Goal: Task Accomplishment & Management: Complete application form

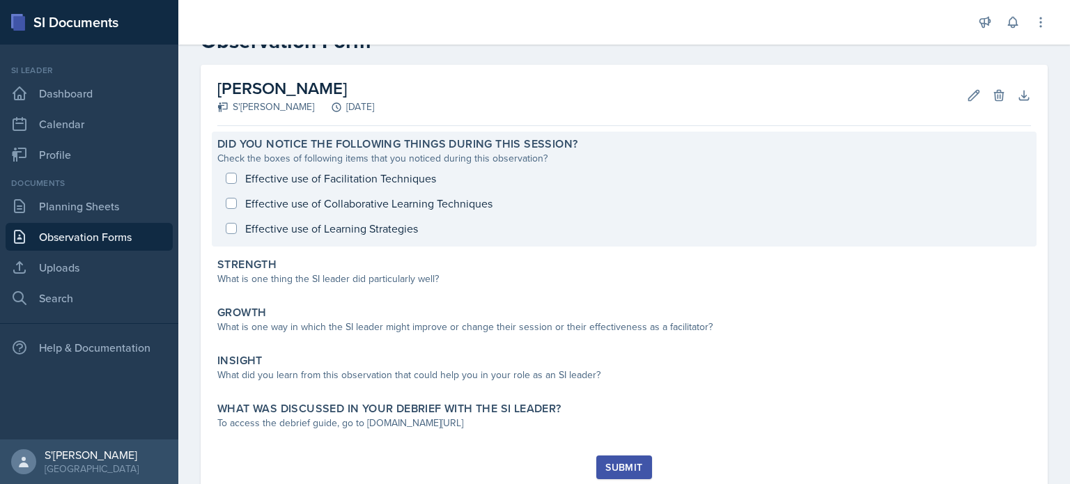
scroll to position [42, 0]
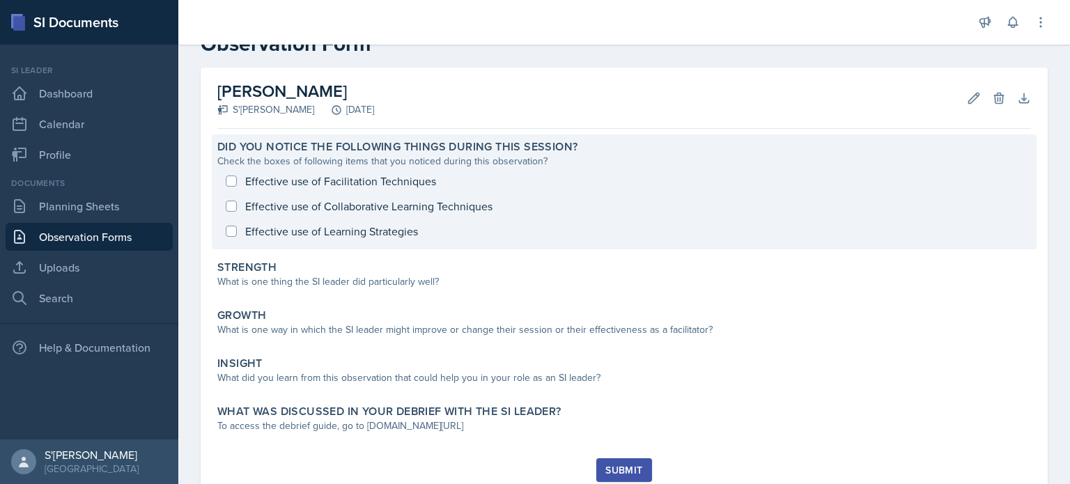
click at [234, 182] on div "Effective use of Facilitation Techniques Effective use of Collaborative Learnin…" at bounding box center [623, 206] width 813 height 75
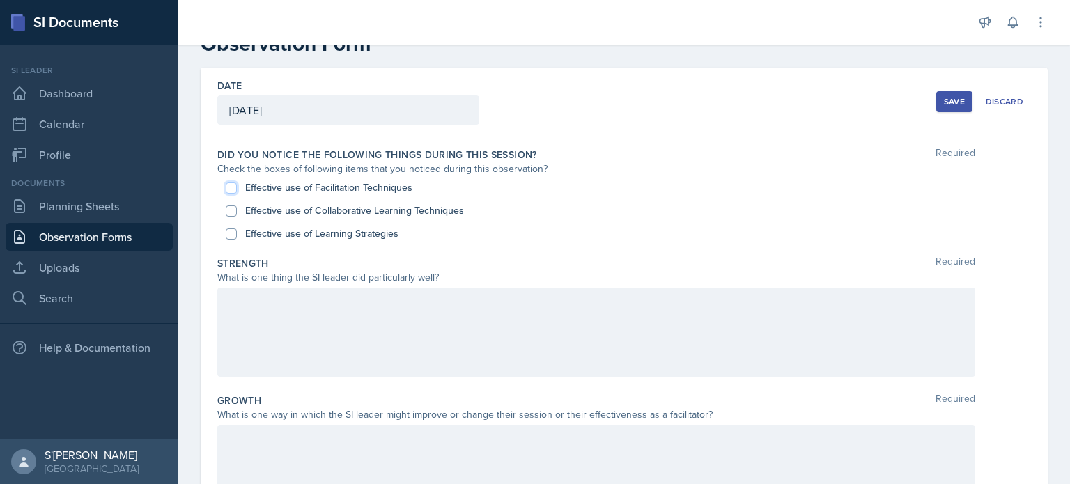
click at [234, 189] on input "Effective use of Facilitation Techniques" at bounding box center [231, 187] width 11 height 11
checkbox input "true"
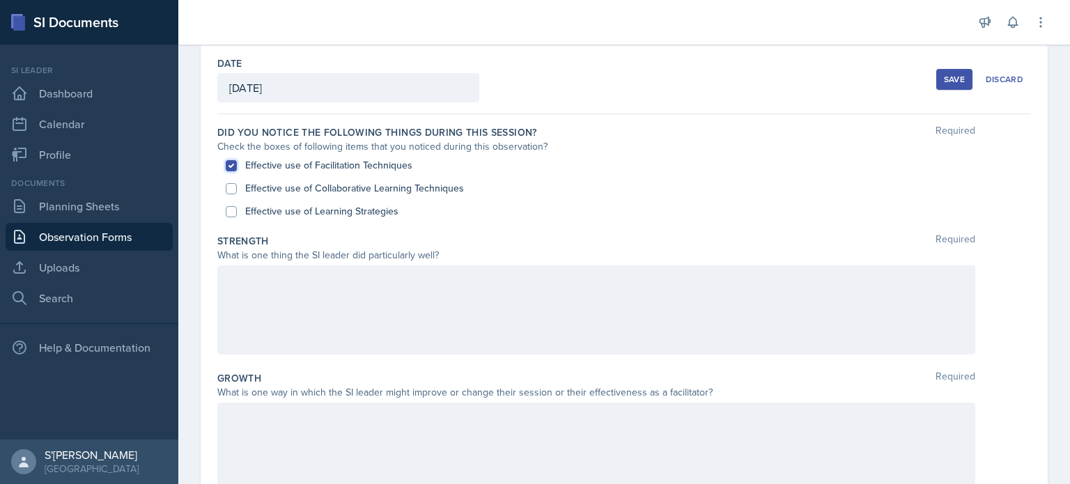
scroll to position [65, 0]
click at [232, 187] on input "Effective use of Collaborative Learning Techniques" at bounding box center [231, 187] width 11 height 11
checkbox input "true"
click at [235, 211] on input "Effective use of Learning Strategies" at bounding box center [231, 210] width 11 height 11
checkbox input "true"
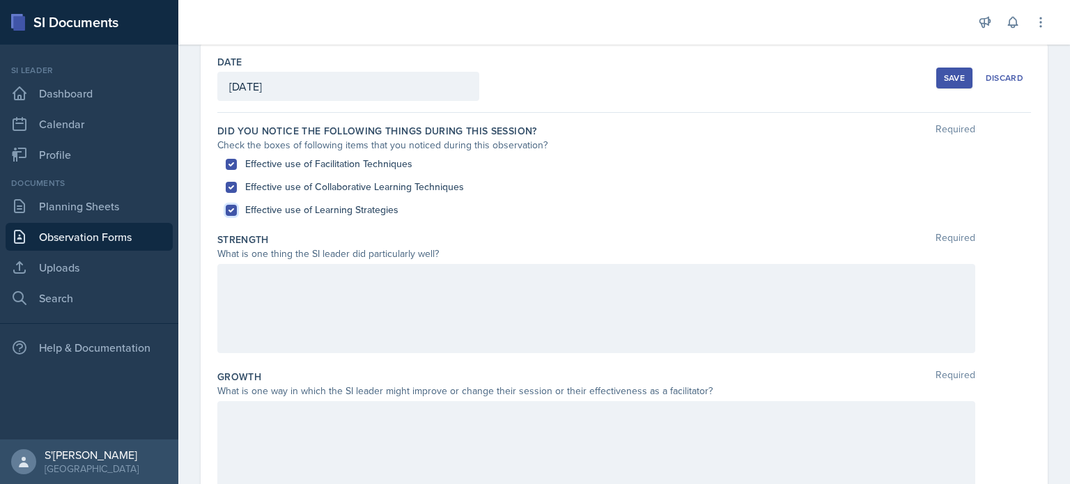
scroll to position [145, 0]
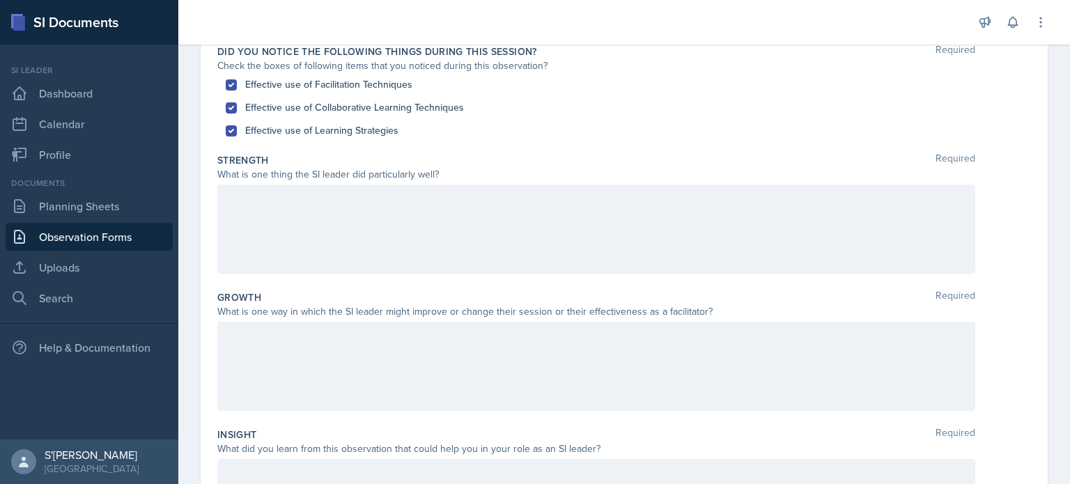
click at [368, 217] on div at bounding box center [596, 229] width 758 height 89
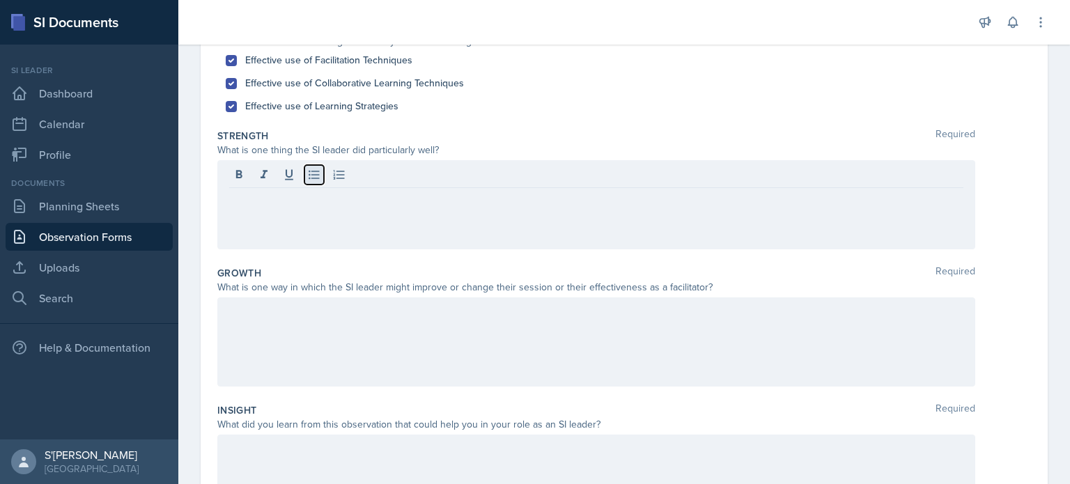
click at [309, 171] on icon at bounding box center [314, 175] width 10 height 9
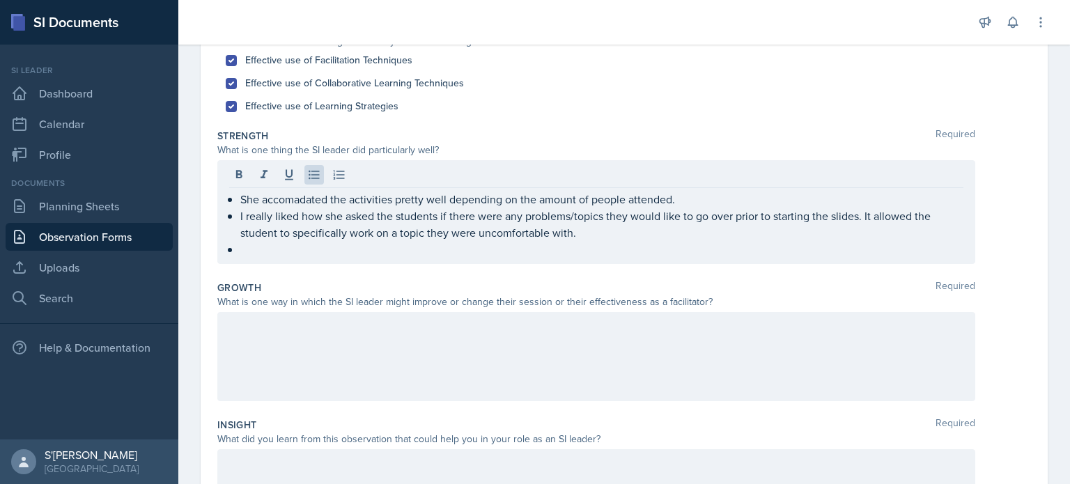
click at [501, 364] on div at bounding box center [596, 356] width 758 height 89
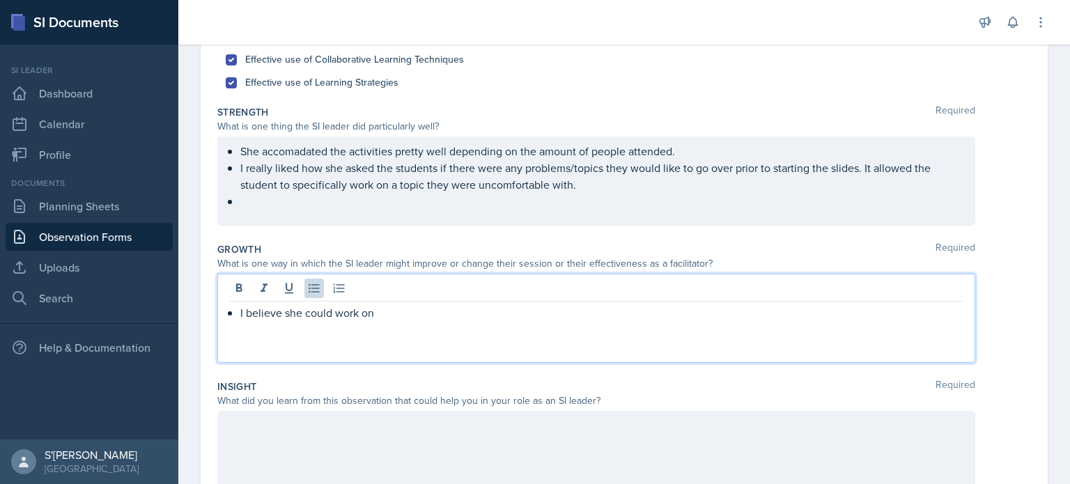
click at [357, 208] on p at bounding box center [601, 201] width 723 height 17
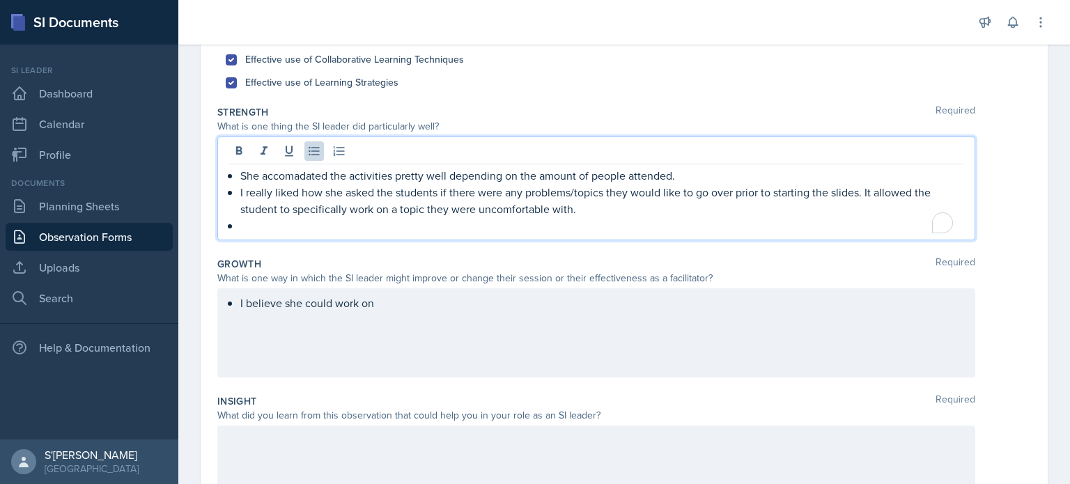
scroll to position [208, 0]
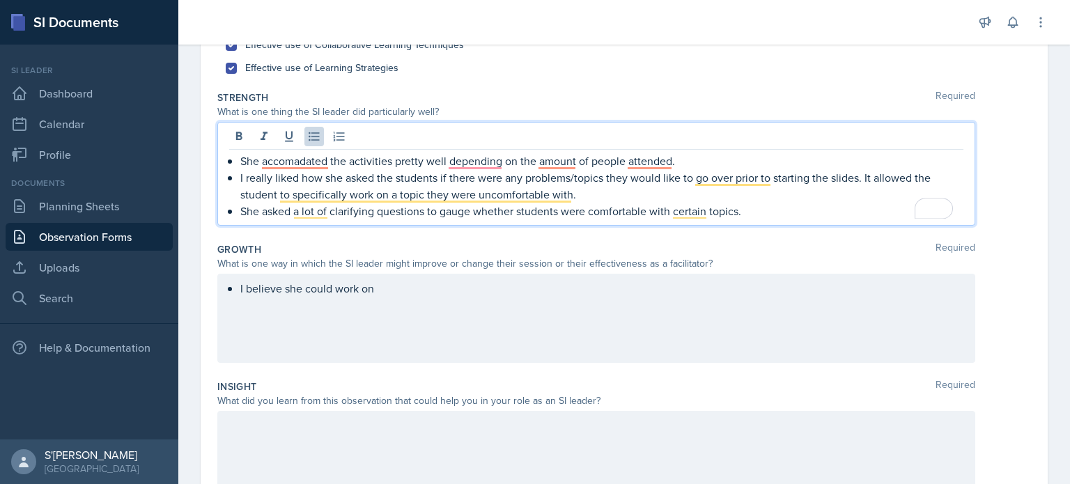
click at [283, 169] on p "I really liked how she asked the students if there were any problems/topics the…" at bounding box center [601, 185] width 723 height 33
click at [281, 161] on p "She accomadated the activities pretty well depending on the amount of people at…" at bounding box center [601, 161] width 723 height 17
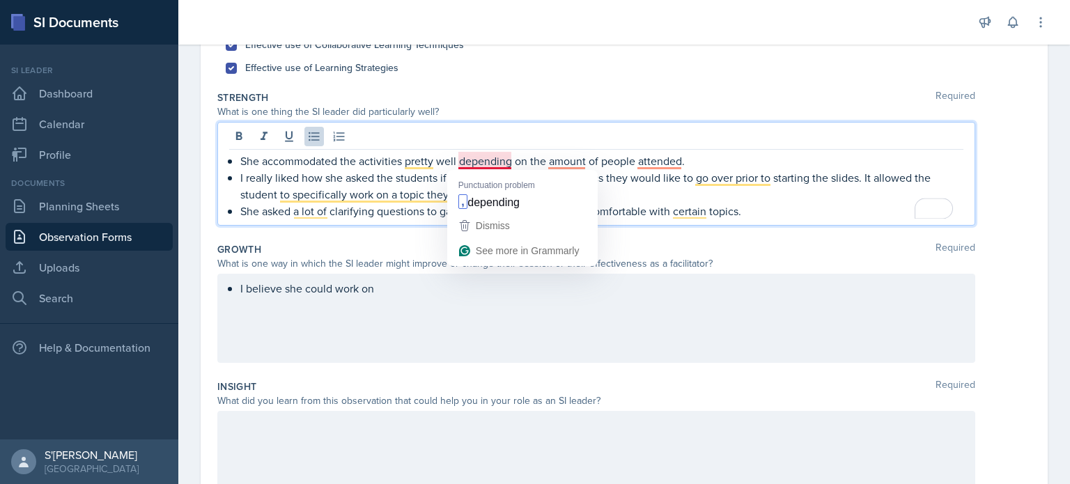
click at [490, 160] on p "She accommodated the activities pretty well depending on the amount of people a…" at bounding box center [601, 161] width 723 height 17
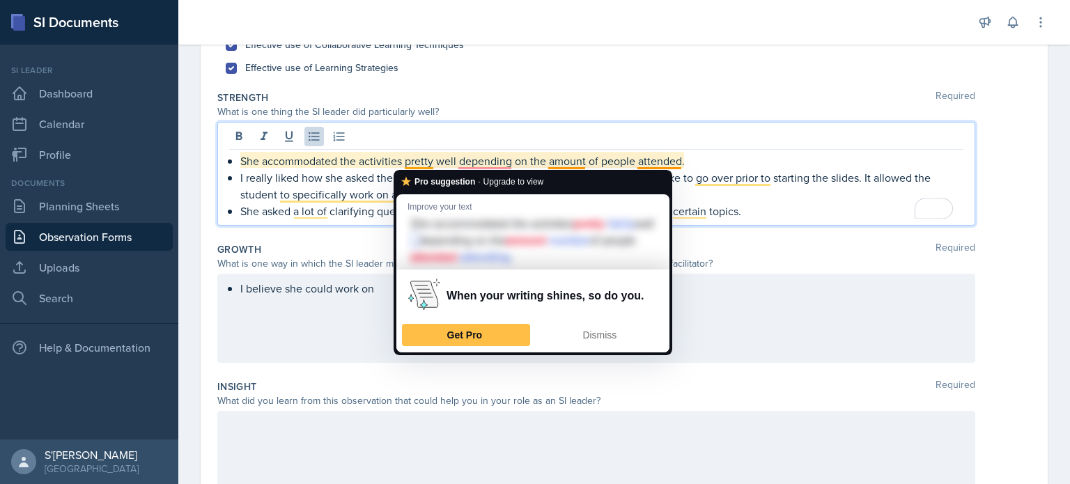
click at [415, 155] on p "She accommodated the activities pretty well depending on the amount of people a…" at bounding box center [601, 161] width 723 height 17
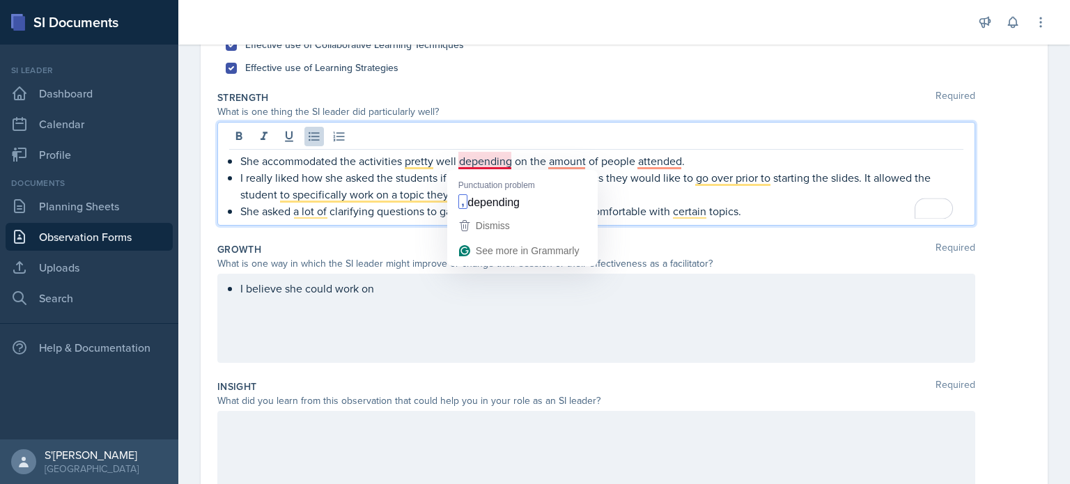
click at [472, 159] on p "She accommodated the activities pretty well depending on the amount of people a…" at bounding box center [601, 161] width 723 height 17
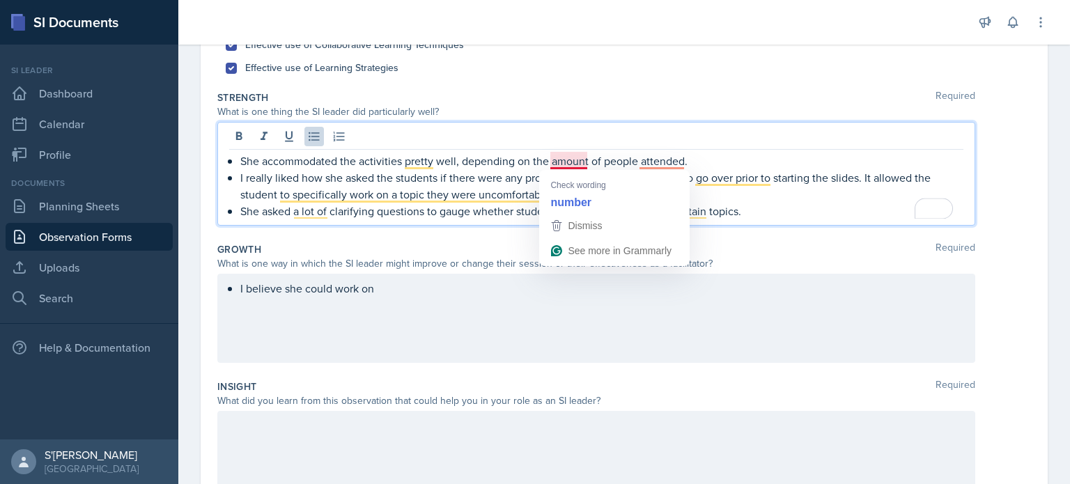
click at [565, 155] on p "She accommodated the activities pretty well, depending on the amount of people …" at bounding box center [601, 161] width 723 height 17
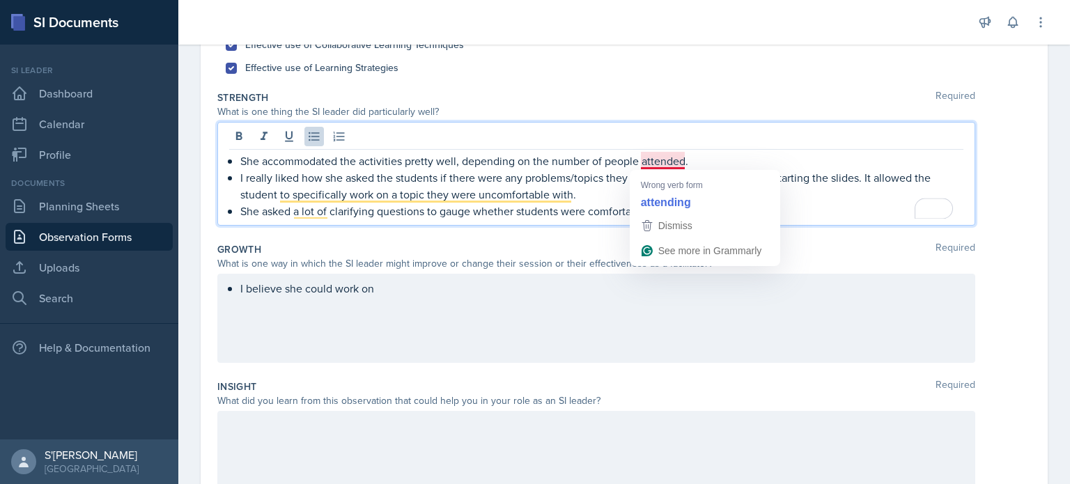
click at [653, 156] on p "She accommodated the activities pretty well, depending on the number of people …" at bounding box center [601, 161] width 723 height 17
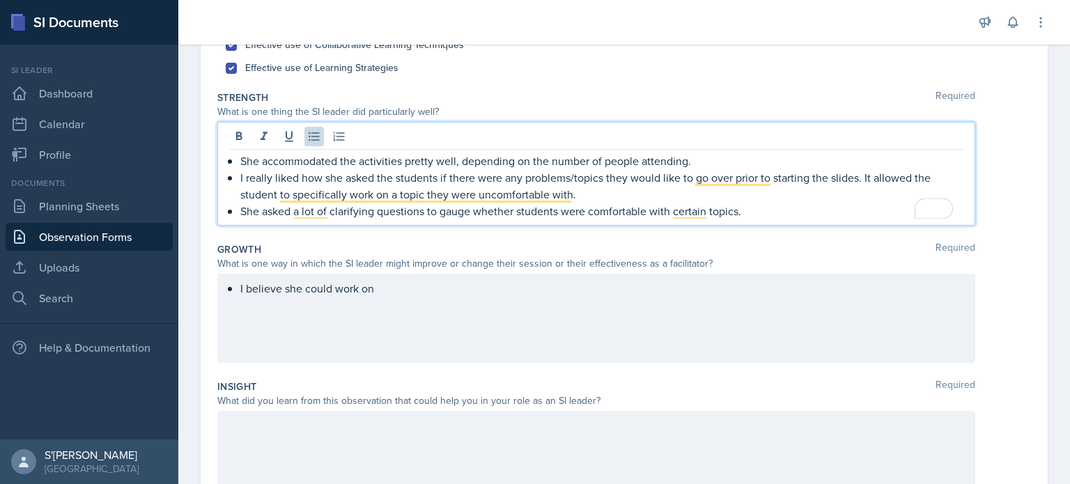
click at [639, 189] on p "I really liked how she asked the students if there were any problems/topics the…" at bounding box center [601, 185] width 723 height 33
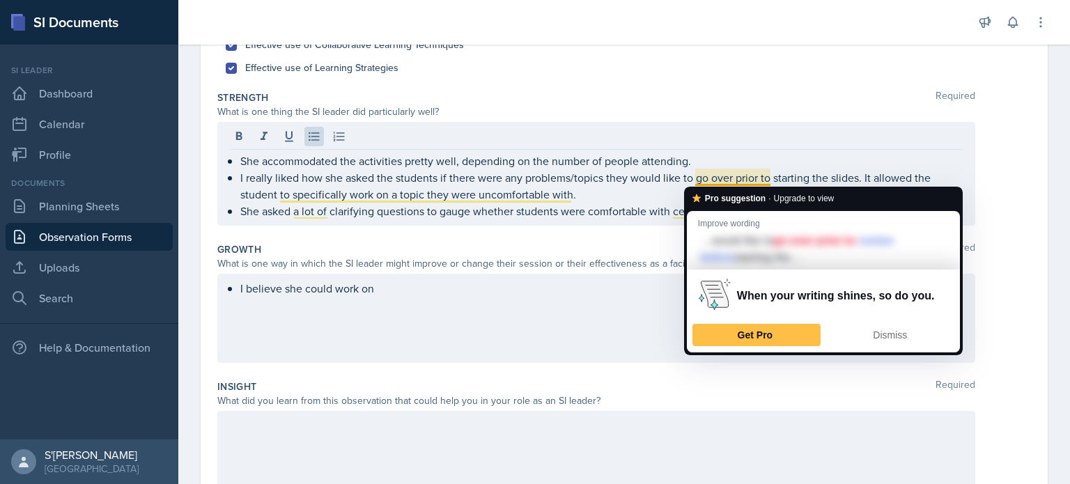
click at [725, 127] on div at bounding box center [596, 138] width 734 height 23
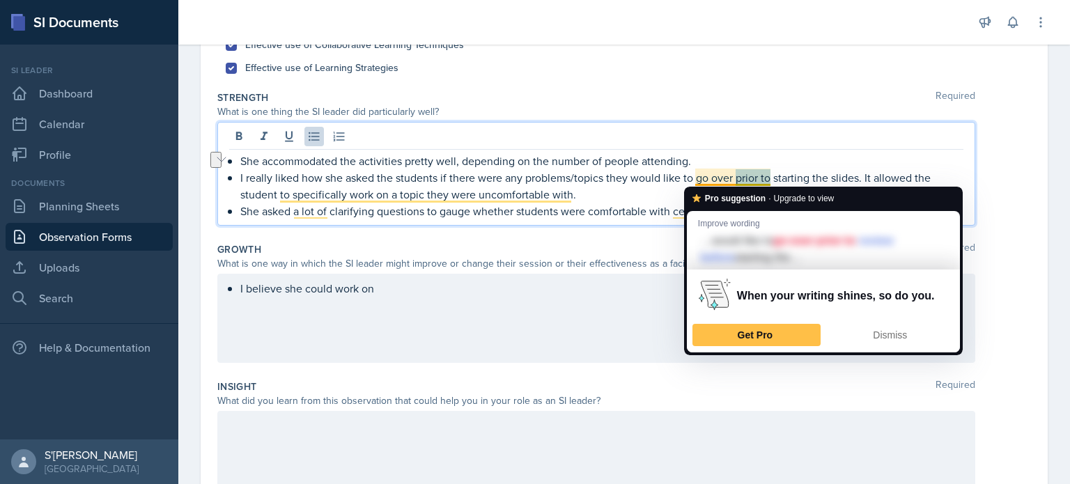
drag, startPoint x: 771, startPoint y: 180, endPoint x: 737, endPoint y: 183, distance: 34.3
click at [737, 183] on p "I really liked how she asked the students if there were any problems/topics the…" at bounding box center [601, 185] width 723 height 33
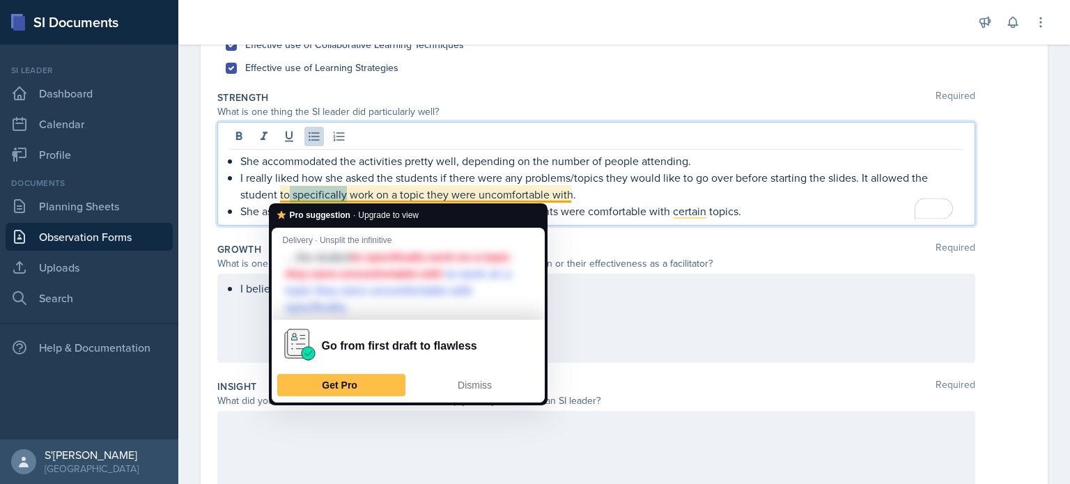
drag, startPoint x: 346, startPoint y: 189, endPoint x: 289, endPoint y: 198, distance: 57.7
click at [289, 198] on p "I really liked how she asked the students if there were any problems/topics the…" at bounding box center [601, 185] width 723 height 33
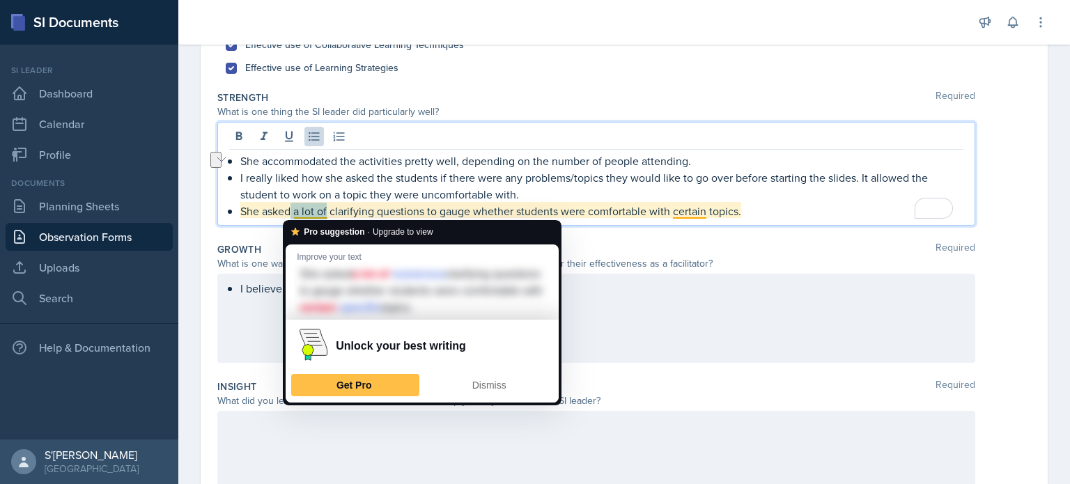
drag, startPoint x: 327, startPoint y: 212, endPoint x: 290, endPoint y: 212, distance: 36.9
click at [290, 212] on p "She asked a lot of clarifying questions to gauge whether students were comforta…" at bounding box center [601, 211] width 723 height 17
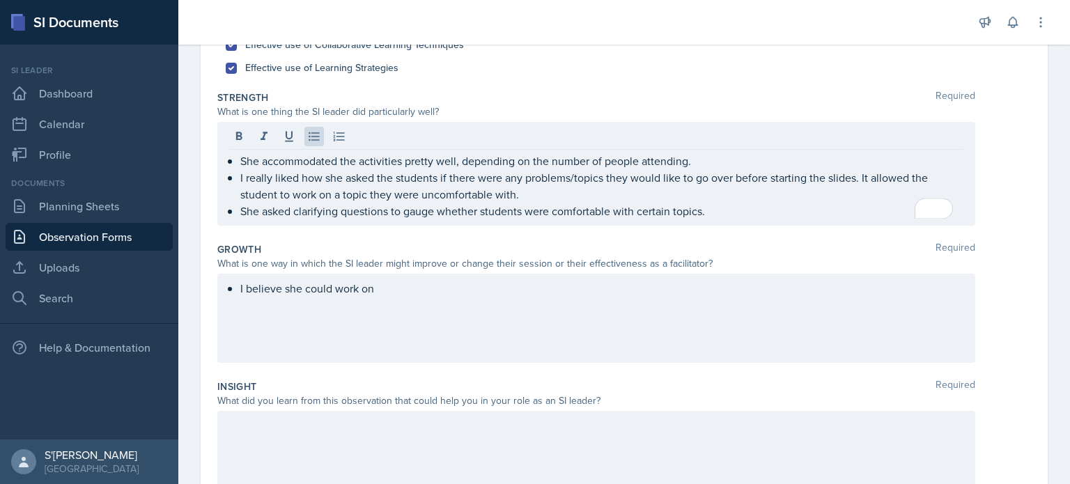
click at [522, 304] on div "I believe she could work on" at bounding box center [596, 318] width 758 height 89
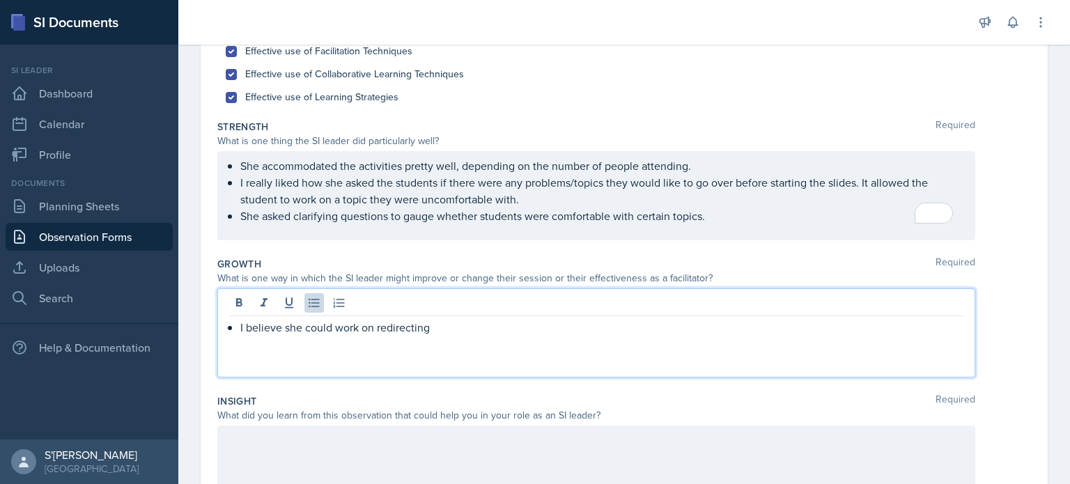
scroll to position [180, 0]
click at [475, 323] on p "I believe she could work on redirecting students instead of telling them the an…" at bounding box center [601, 325] width 723 height 17
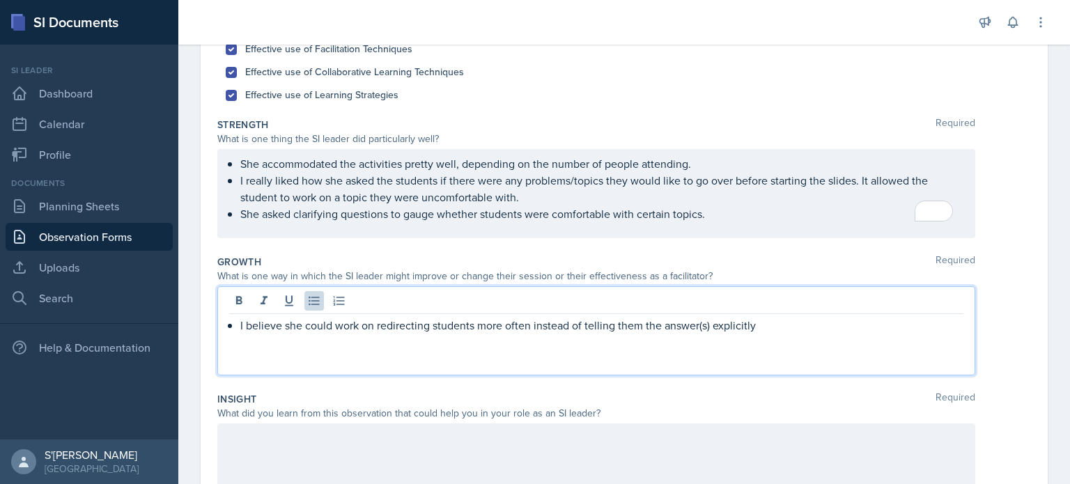
click at [761, 328] on p "I believe she could work on redirecting students more often instead of telling …" at bounding box center [601, 325] width 723 height 17
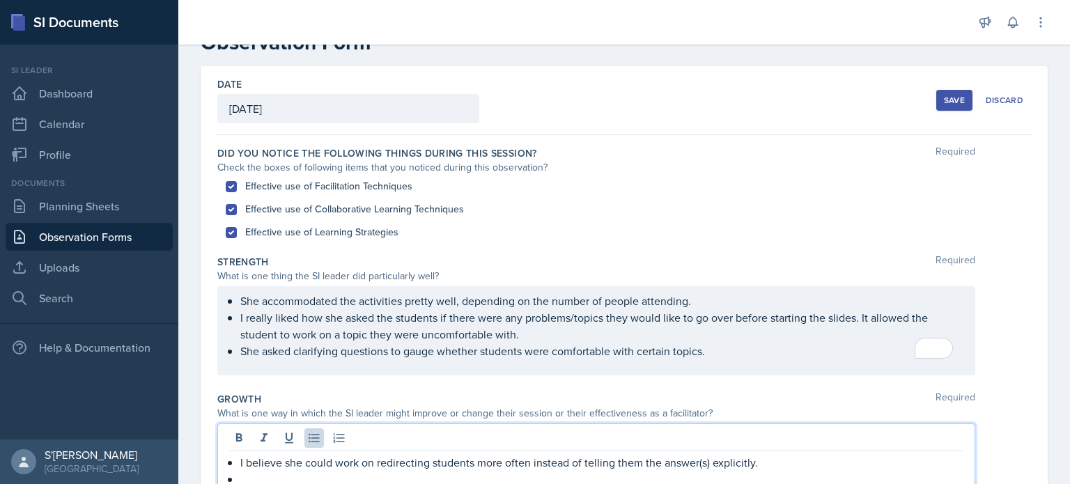
scroll to position [42, 0]
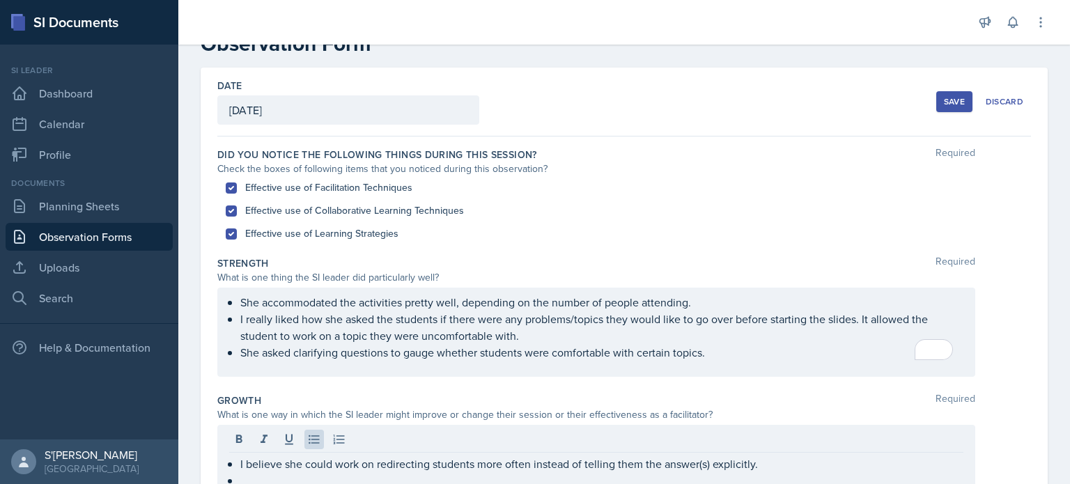
click at [944, 98] on div "Save" at bounding box center [954, 101] width 21 height 11
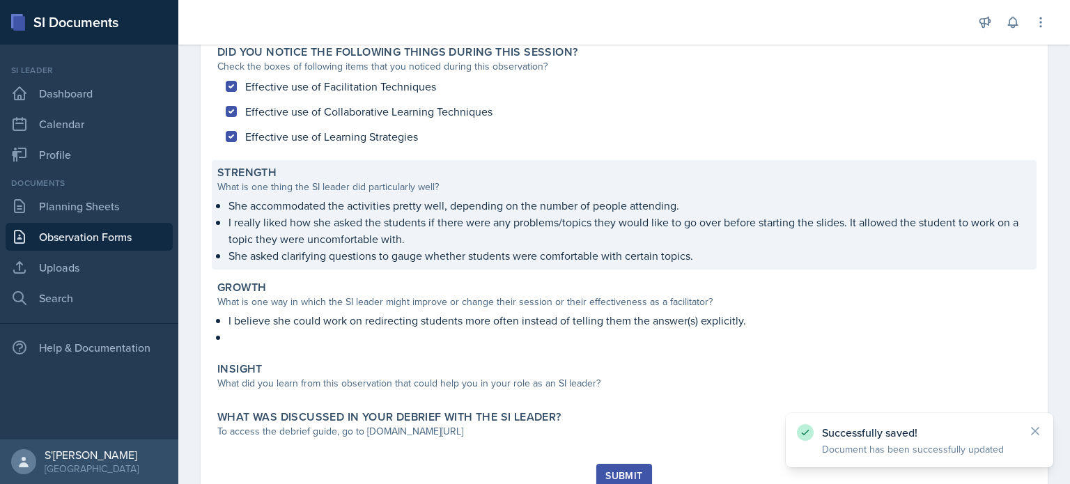
scroll to position [189, 0]
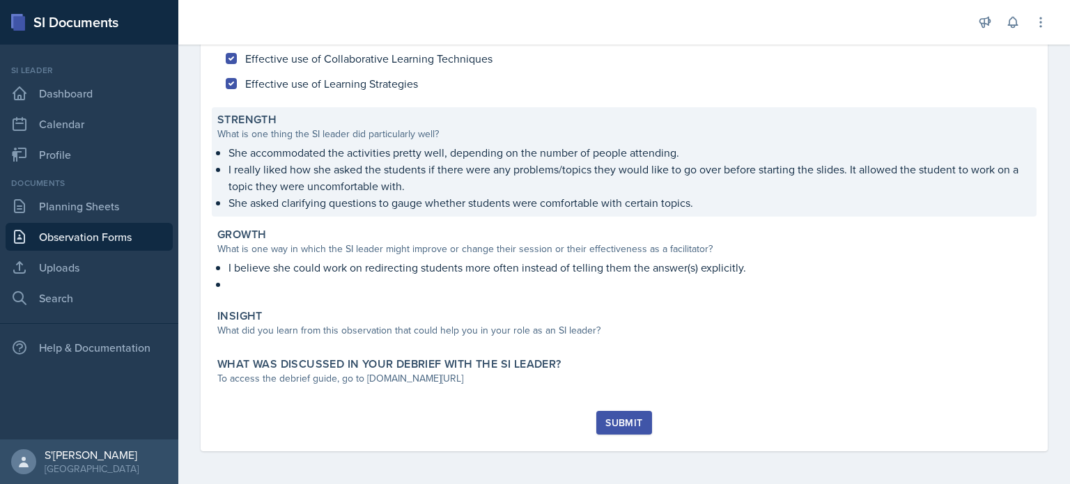
click at [717, 173] on p "I really liked how she asked the students if there were any problems/topics the…" at bounding box center [629, 177] width 802 height 33
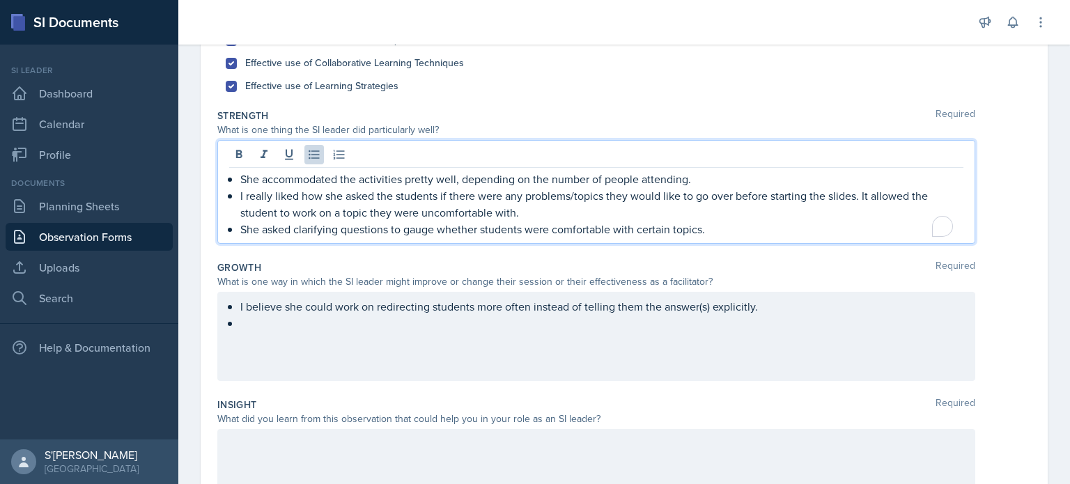
click at [568, 204] on ul "She accommodated the activities pretty well, depending on the number of people …" at bounding box center [601, 204] width 723 height 67
click at [568, 204] on p "I really liked how she asked the students if there were any problems/topics the…" at bounding box center [601, 203] width 723 height 33
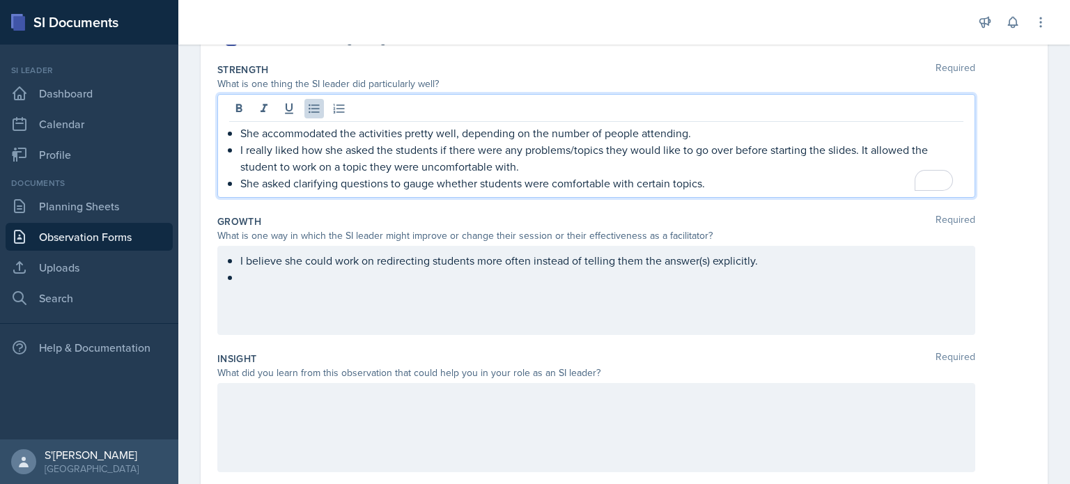
scroll to position [237, 0]
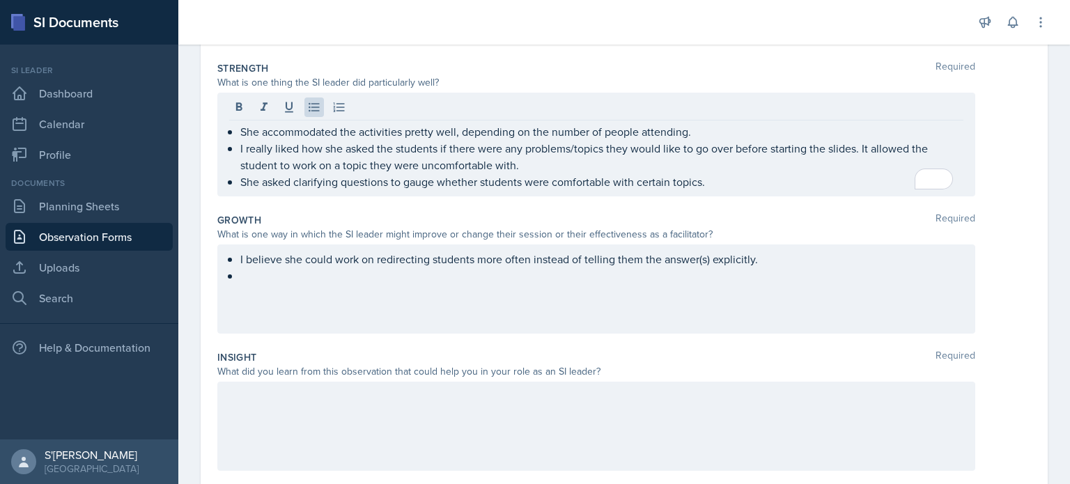
click at [403, 423] on div at bounding box center [596, 426] width 758 height 89
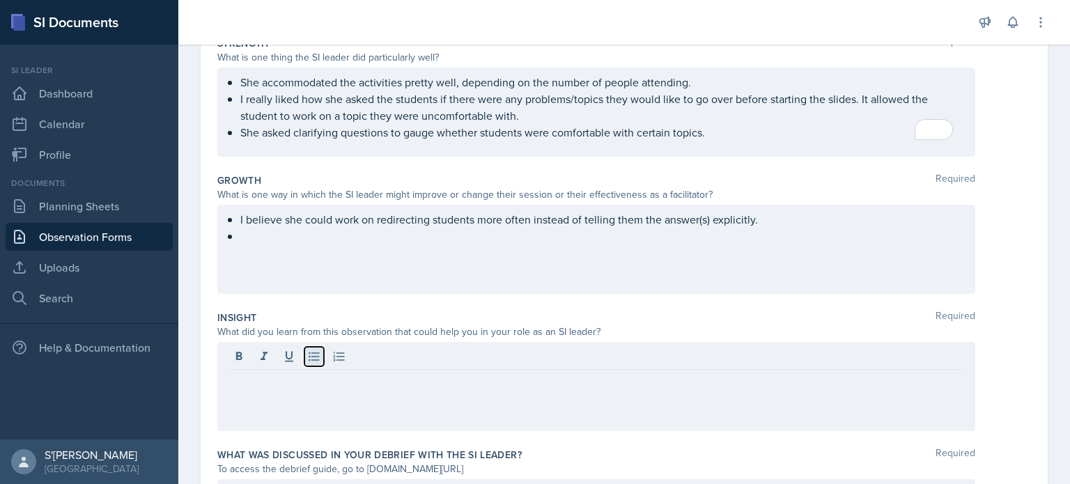
click at [313, 361] on icon at bounding box center [314, 357] width 14 height 14
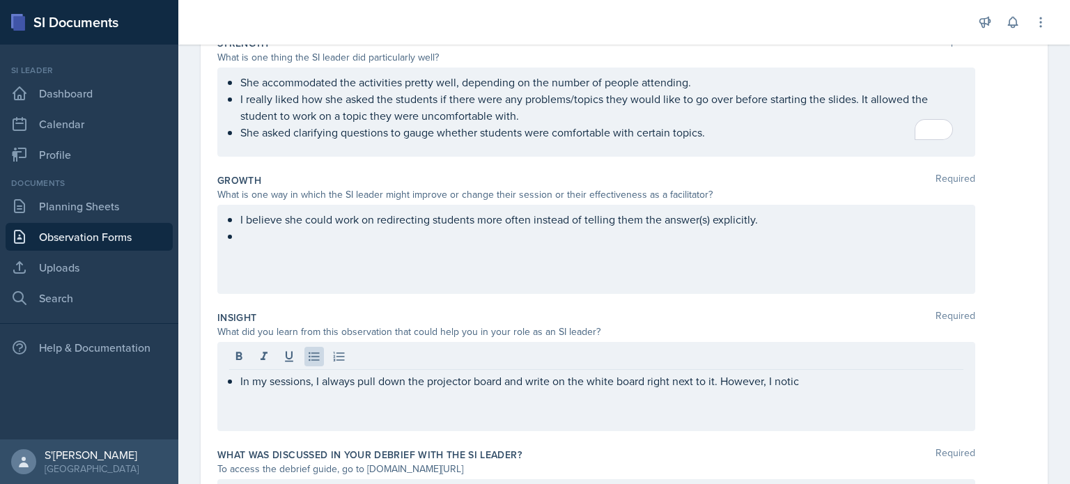
click at [832, 371] on div "In my sessions, I always pull down the projector board and write on the white b…" at bounding box center [596, 386] width 758 height 89
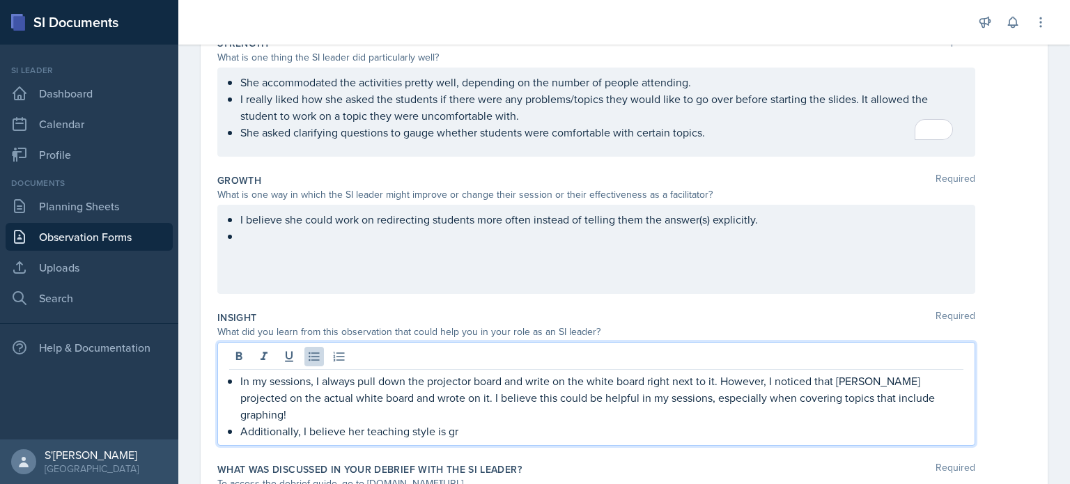
click at [592, 423] on p "Additionally, I believe her teaching style is gr" at bounding box center [601, 431] width 723 height 17
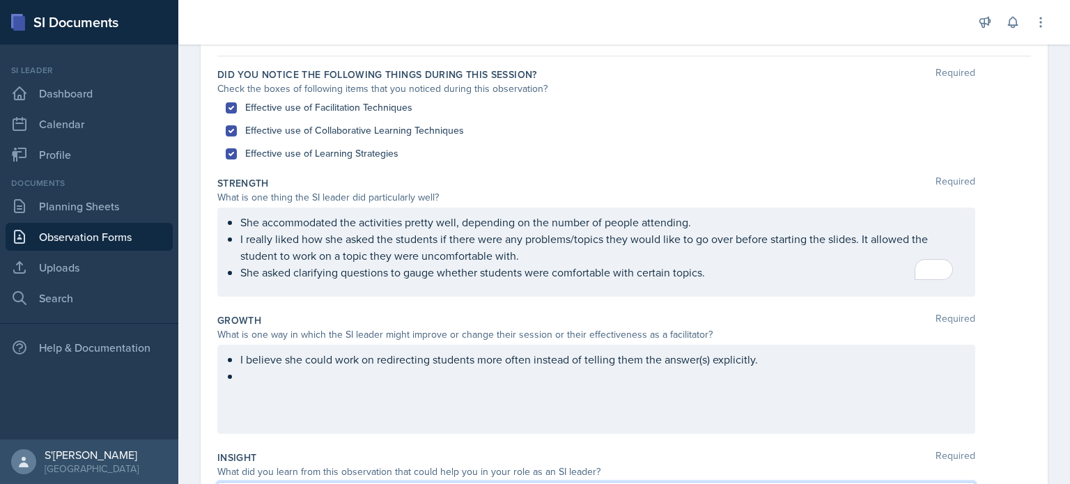
scroll to position [103, 0]
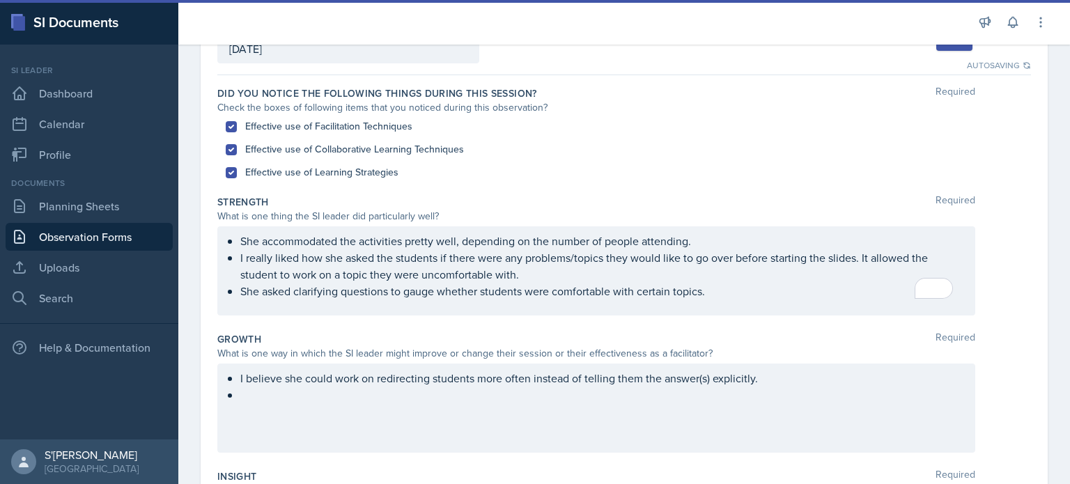
click at [939, 49] on button "Save" at bounding box center [954, 40] width 36 height 21
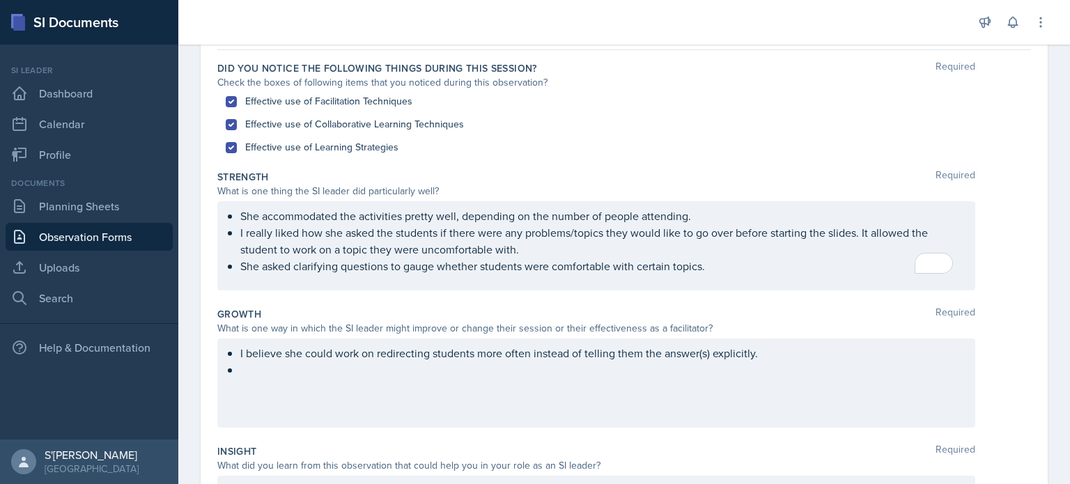
scroll to position [93, 0]
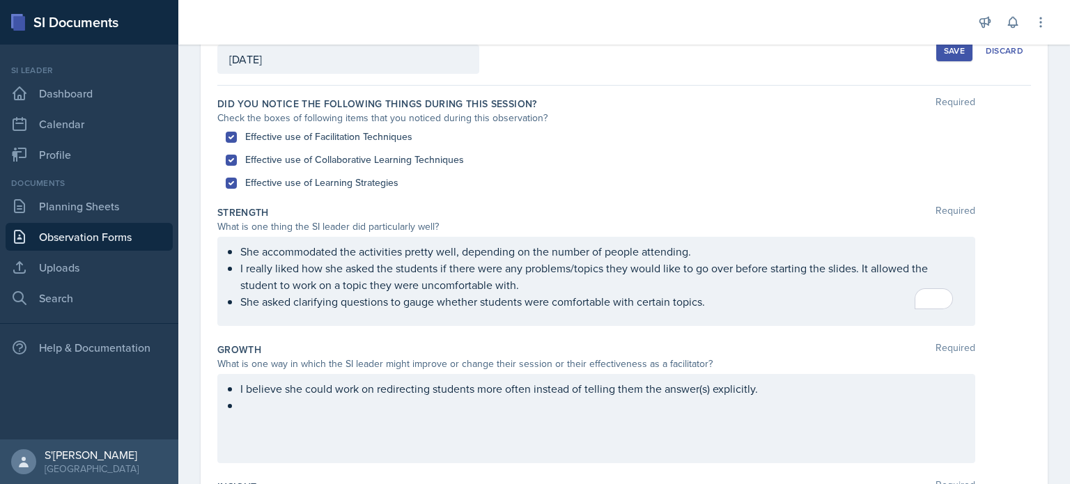
click at [944, 55] on div "Save" at bounding box center [954, 50] width 21 height 11
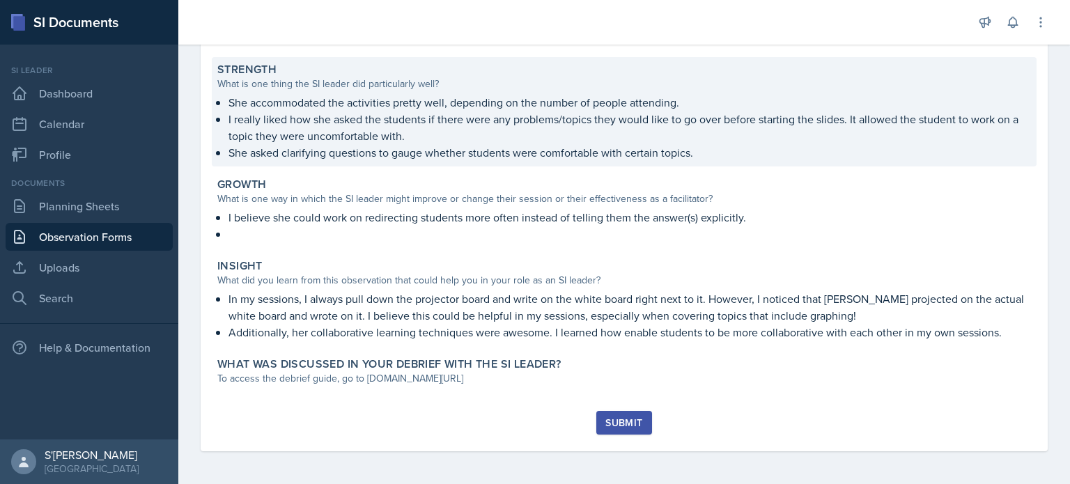
scroll to position [239, 0]
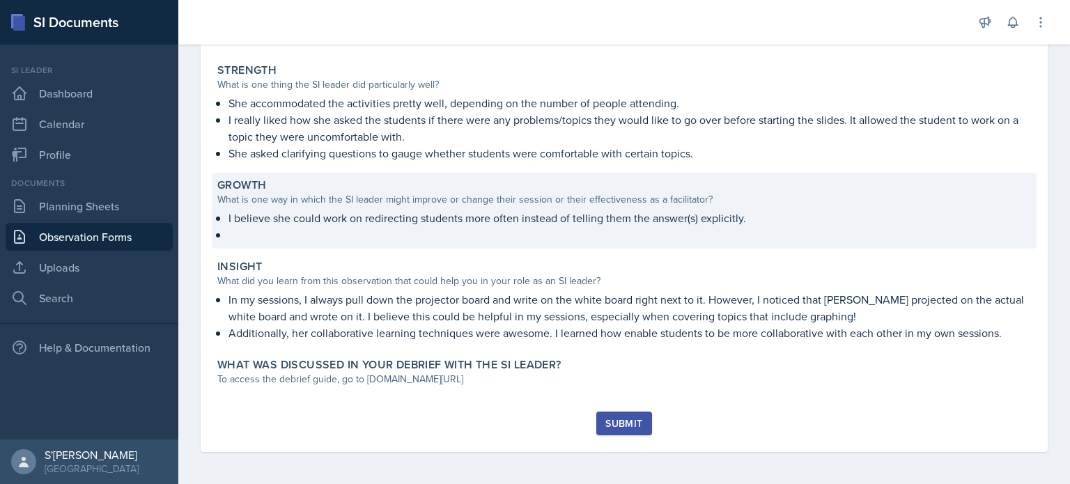
click at [343, 222] on p "I believe she could work on redirecting students more often instead of telling …" at bounding box center [629, 218] width 802 height 17
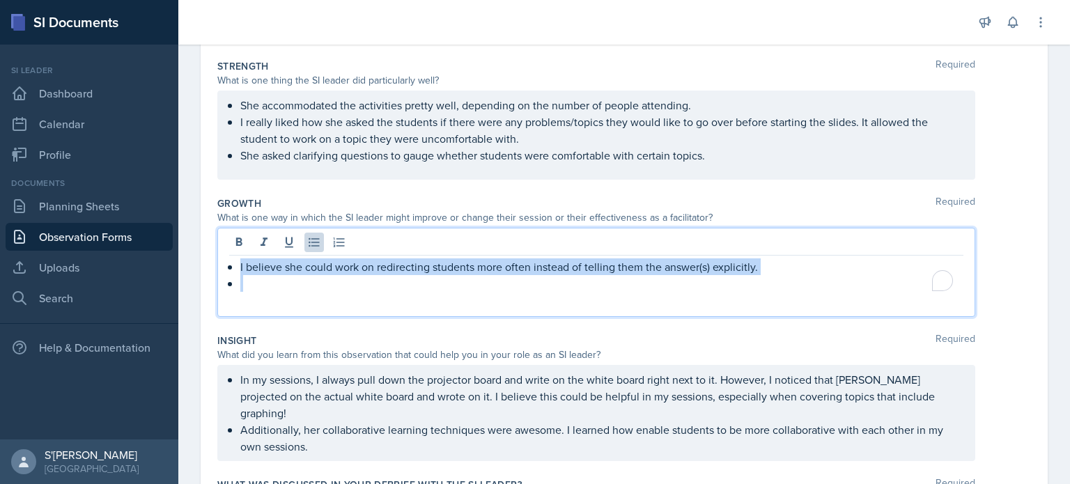
drag, startPoint x: 753, startPoint y: 242, endPoint x: 610, endPoint y: 283, distance: 148.8
click at [610, 283] on ul "I believe she could work on redirecting students more often instead of telling …" at bounding box center [601, 274] width 723 height 33
click at [610, 283] on p "To enrich screen reader interactions, please activate Accessibility in Grammarl…" at bounding box center [601, 283] width 723 height 17
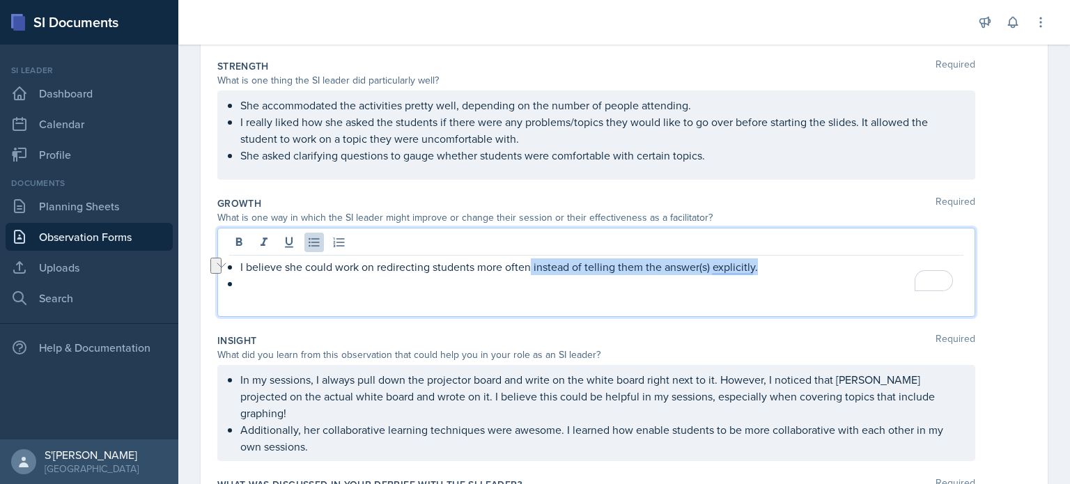
drag, startPoint x: 763, startPoint y: 270, endPoint x: 527, endPoint y: 264, distance: 236.2
click at [527, 264] on p "I believe she could work on redirecting students more often instead of telling …" at bounding box center [601, 266] width 723 height 17
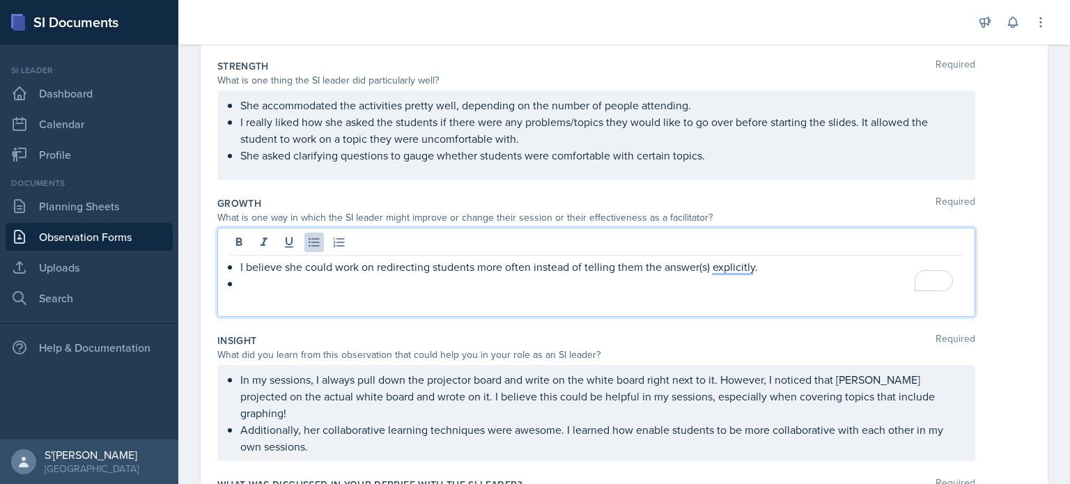
click at [538, 281] on p "To enrich screen reader interactions, please activate Accessibility in Grammarl…" at bounding box center [601, 283] width 723 height 17
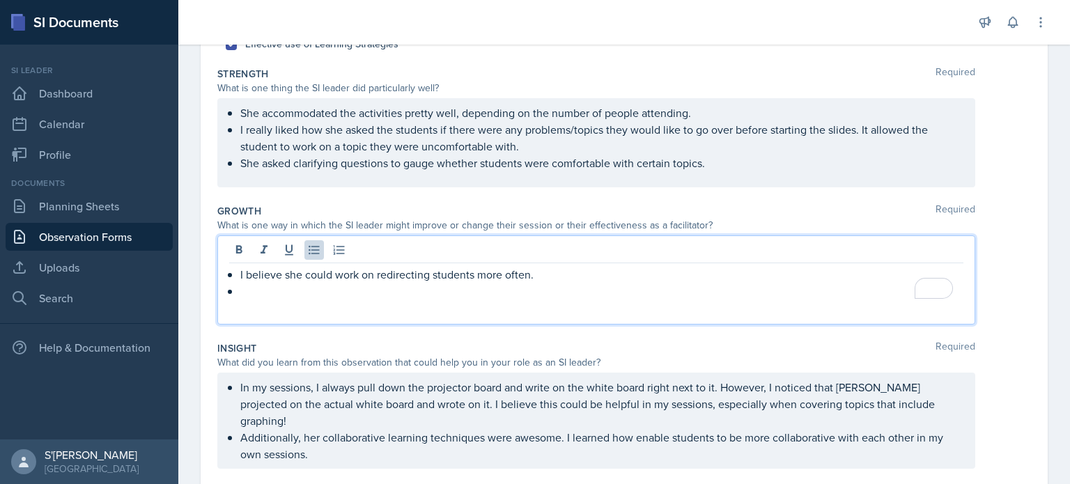
scroll to position [231, 0]
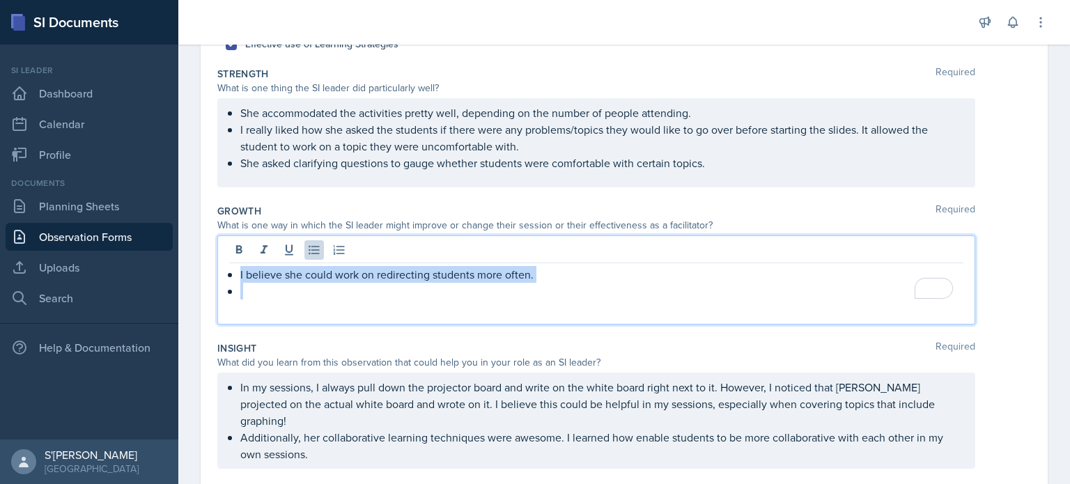
drag, startPoint x: 580, startPoint y: 292, endPoint x: 359, endPoint y: 261, distance: 222.9
click at [359, 261] on div "I believe she could work on redirecting students more often." at bounding box center [596, 279] width 758 height 89
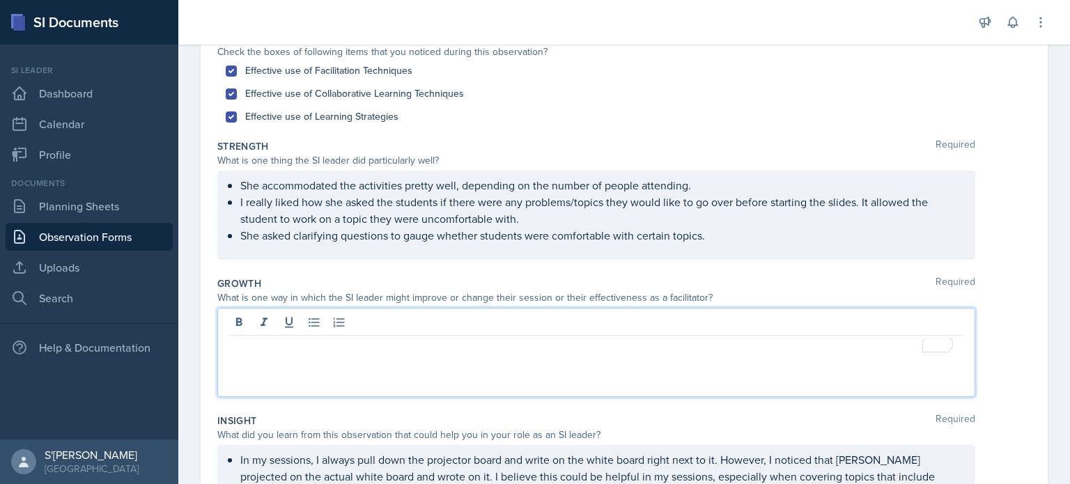
scroll to position [163, 0]
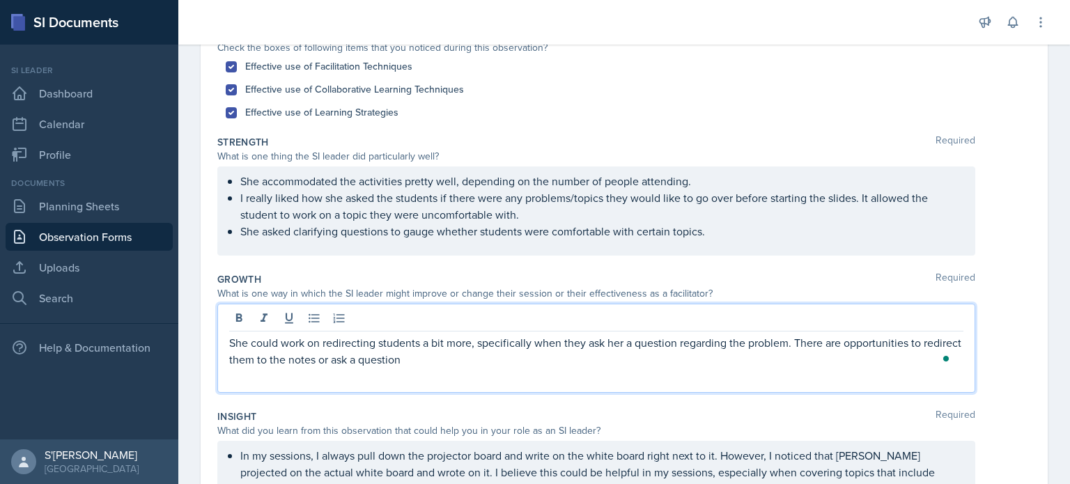
drag, startPoint x: 459, startPoint y: 364, endPoint x: 228, endPoint y: 320, distance: 235.5
click at [228, 320] on div "She could work on redirecting students a bit more, specifically when they ask h…" at bounding box center [596, 348] width 758 height 89
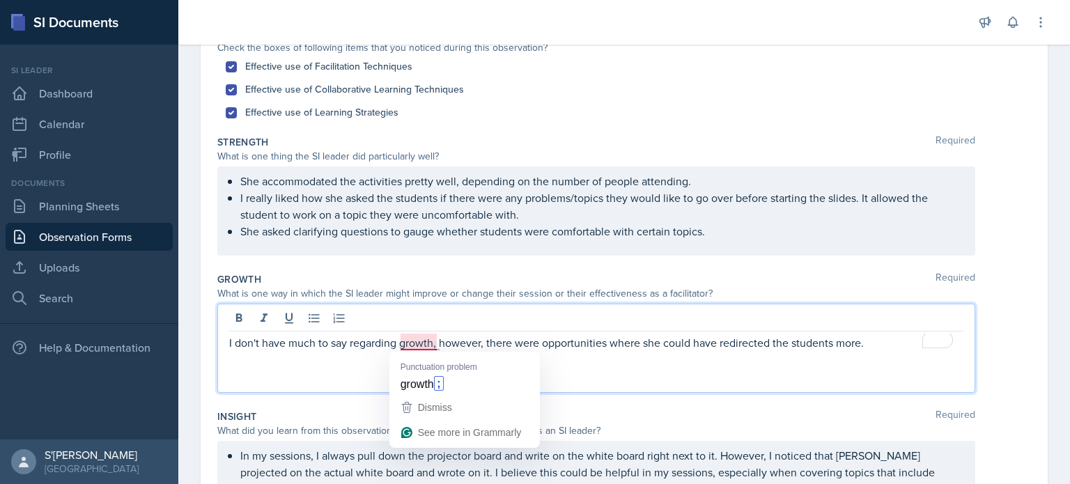
click at [410, 336] on p "I don't have much to say regarding growth, however, there were opportunities wh…" at bounding box center [596, 342] width 734 height 17
click at [888, 339] on p "I don't have much to say regarding growth; however, there were opportunities wh…" at bounding box center [596, 342] width 734 height 17
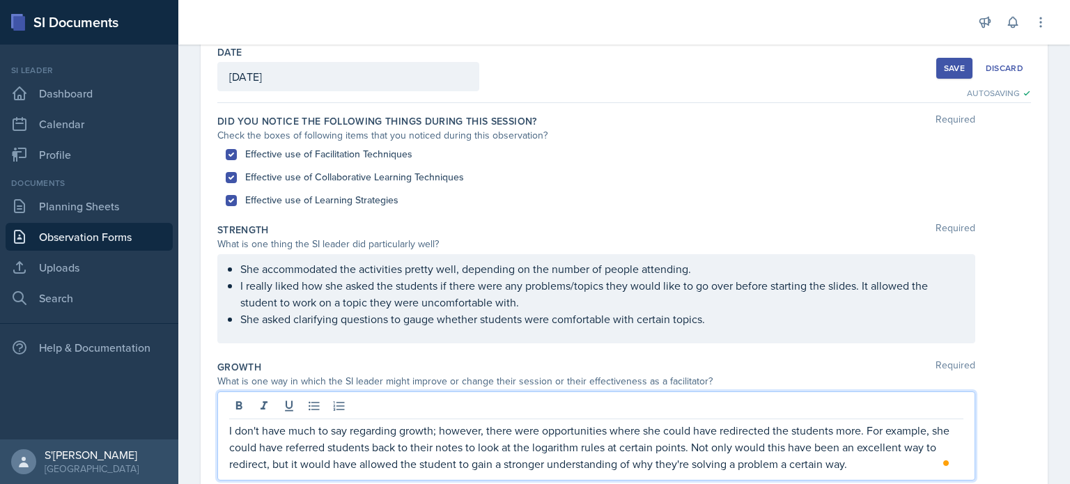
scroll to position [72, 0]
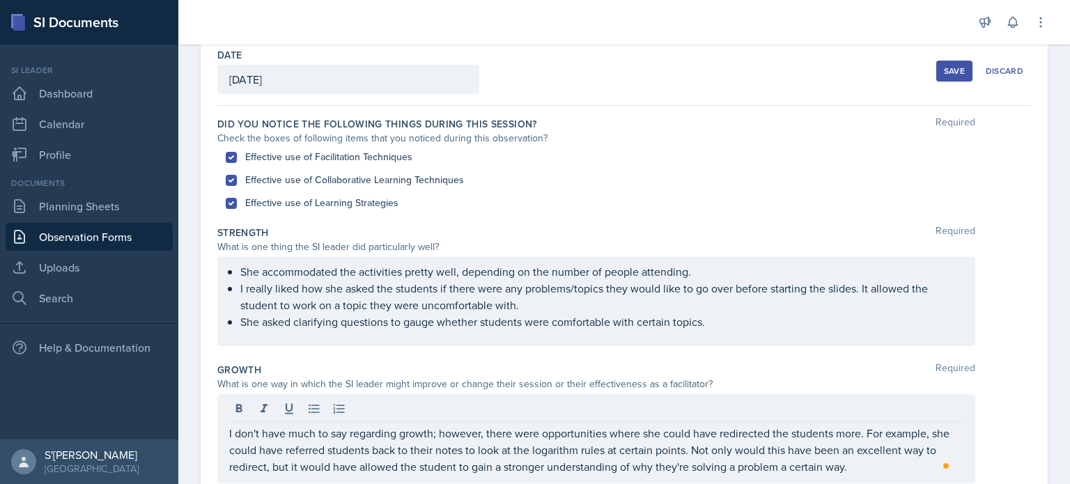
click at [936, 63] on button "Save" at bounding box center [954, 71] width 36 height 21
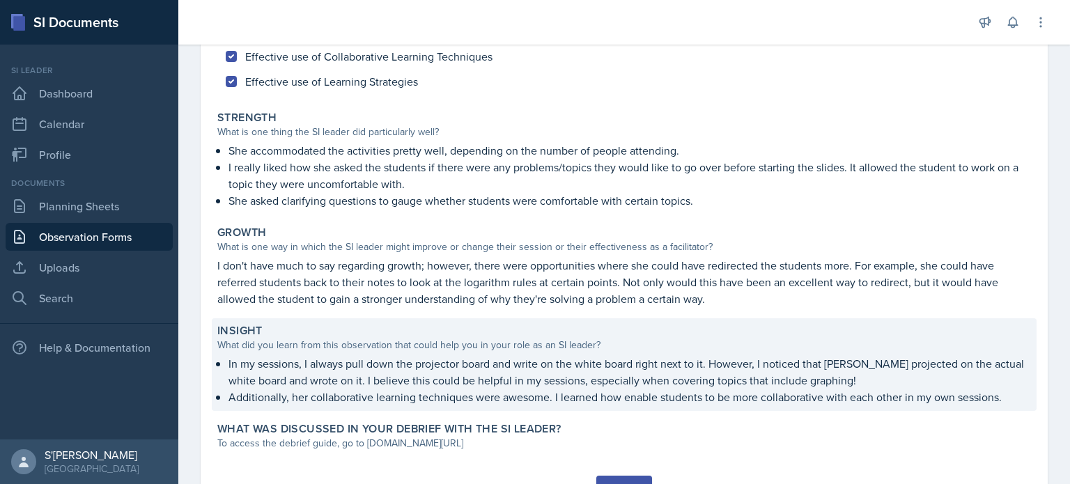
scroll to position [180, 0]
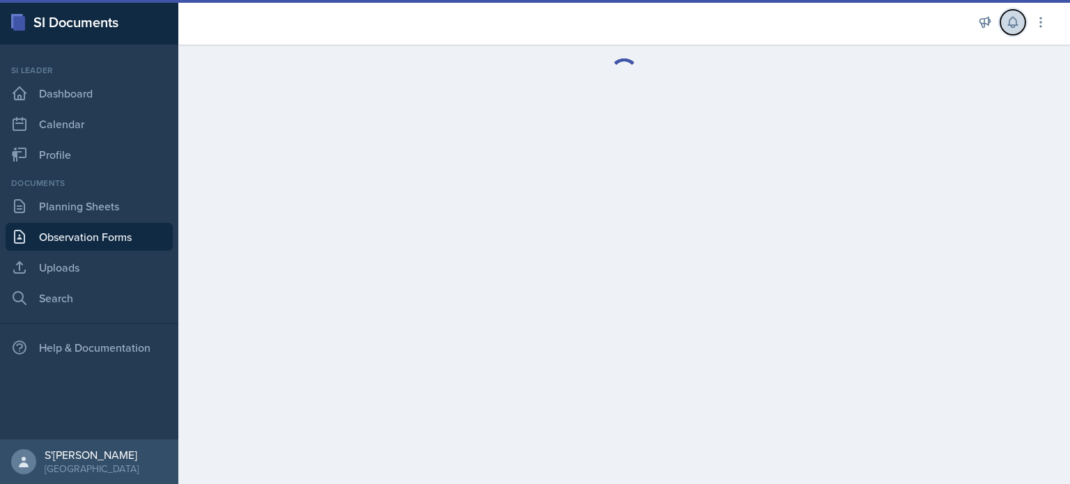
click at [1012, 26] on icon at bounding box center [1013, 22] width 14 height 14
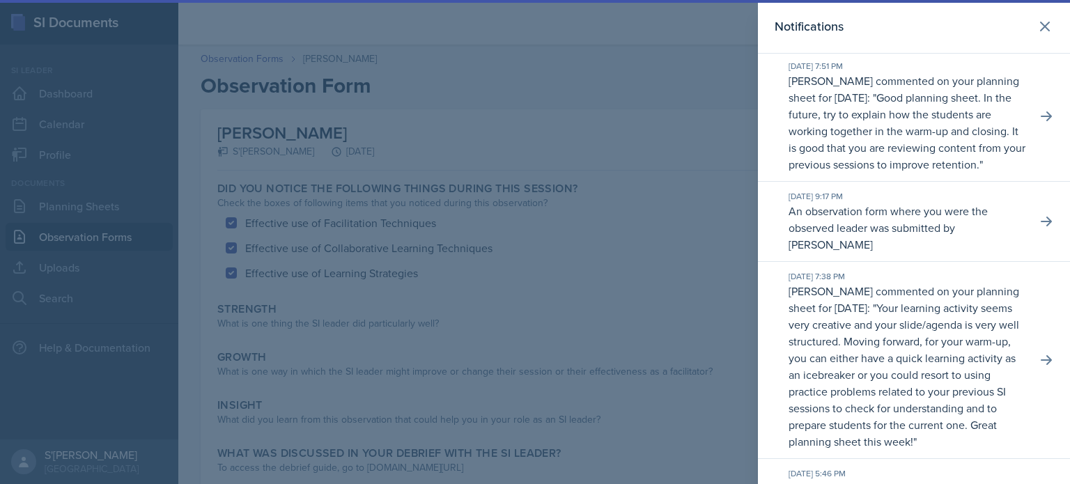
scroll to position [294, 0]
click at [1036, 233] on button at bounding box center [1046, 220] width 25 height 25
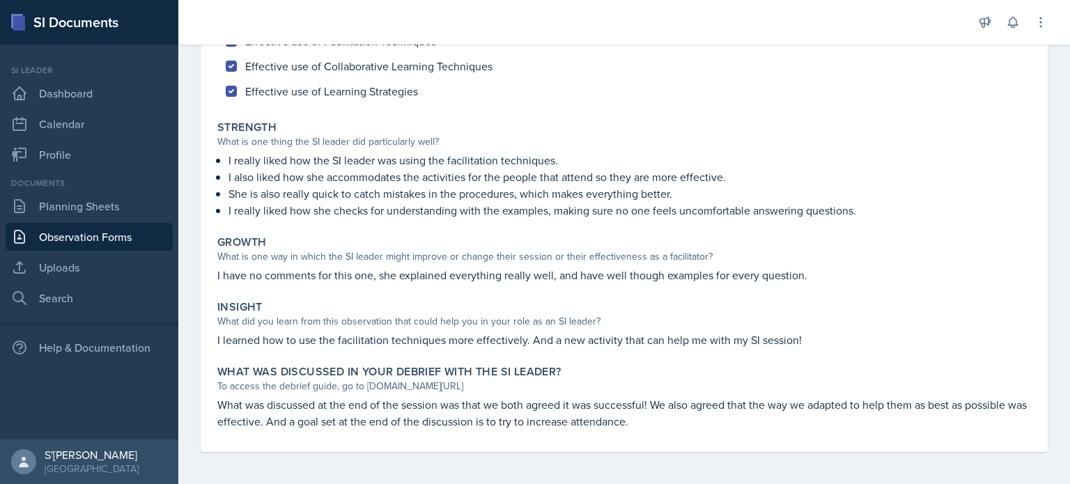
scroll to position [182, 0]
